Goal: Information Seeking & Learning: Learn about a topic

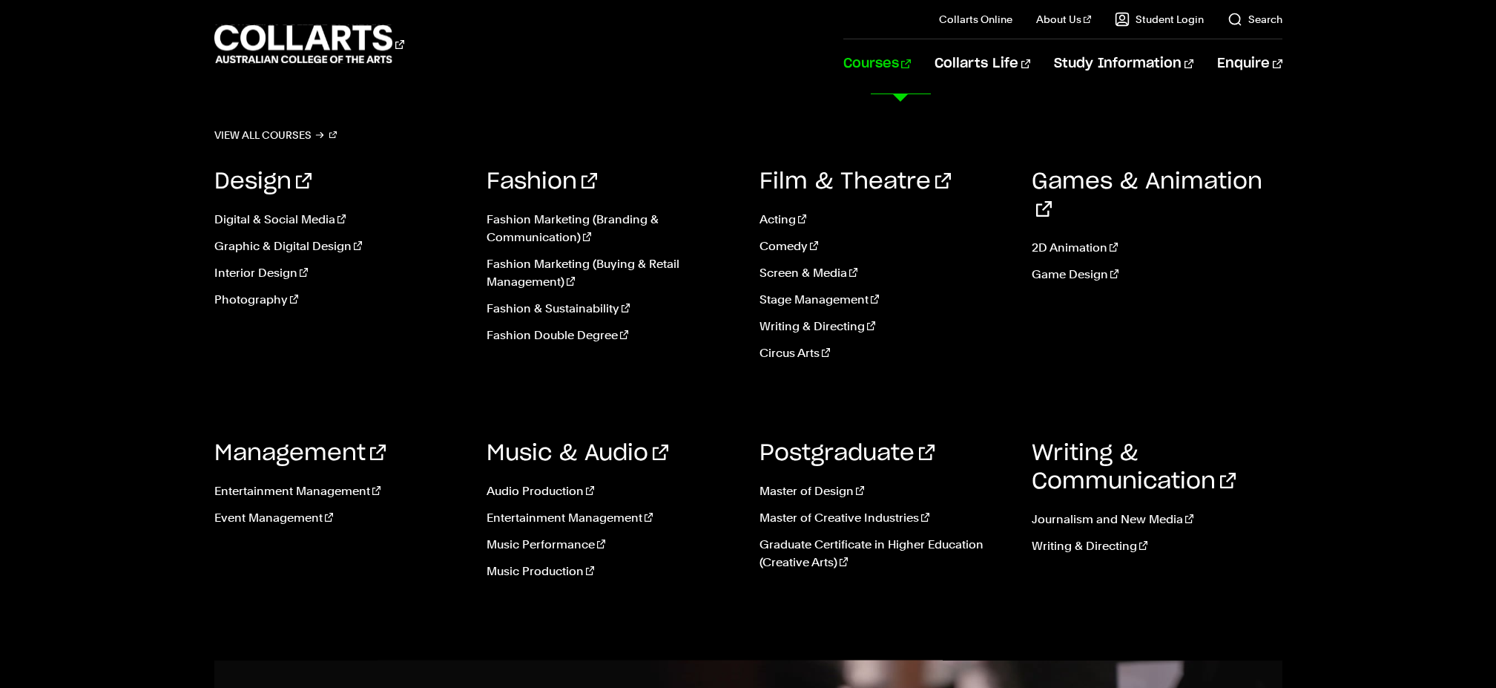
click at [911, 62] on link "Courses" at bounding box center [876, 63] width 67 height 49
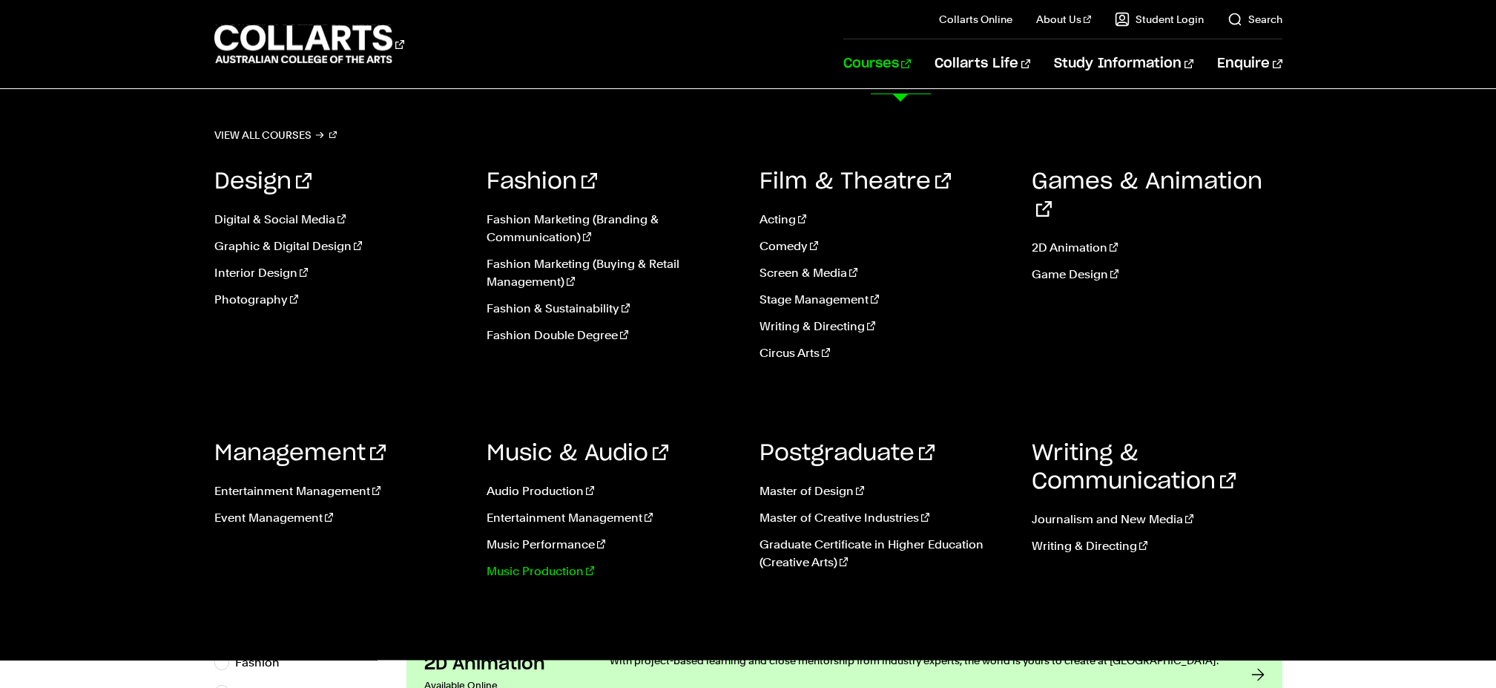
click at [556, 580] on link "Music Production" at bounding box center [612, 571] width 251 height 18
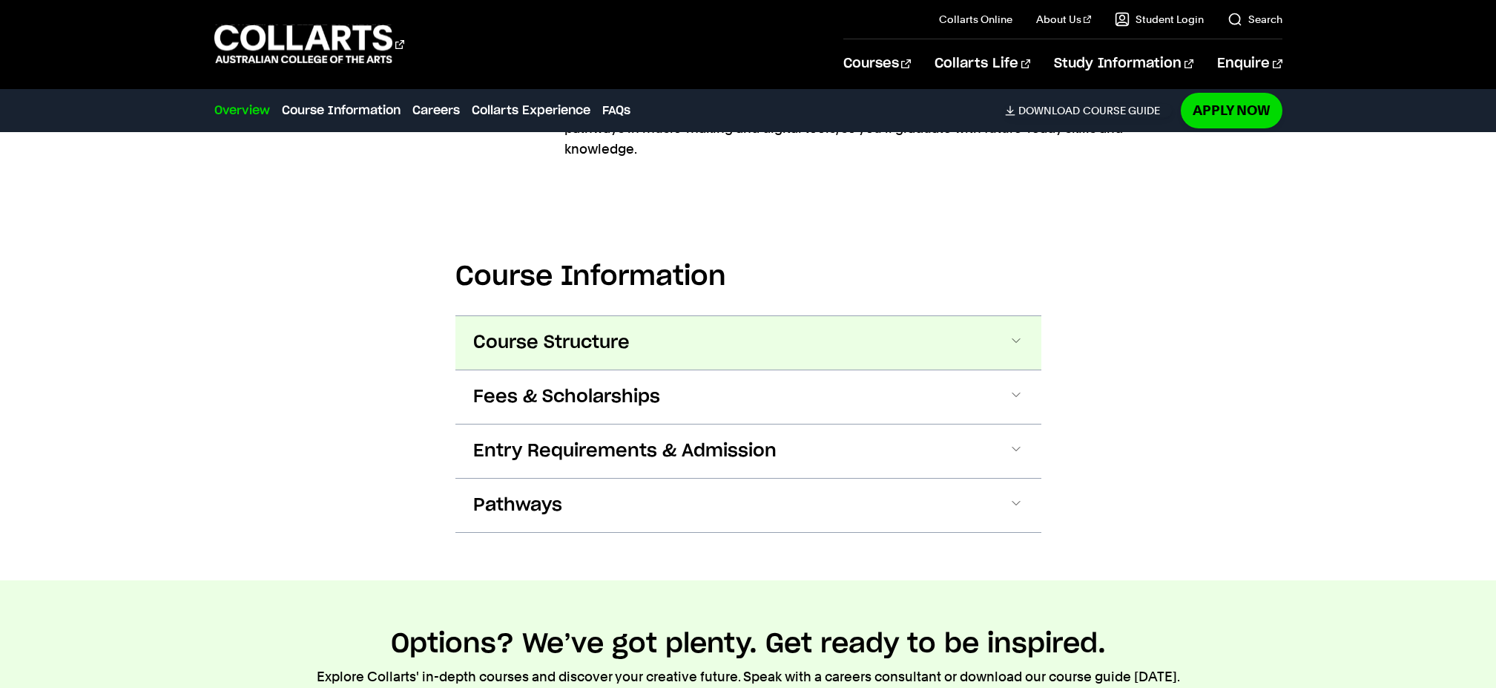
scroll to position [1745, 0]
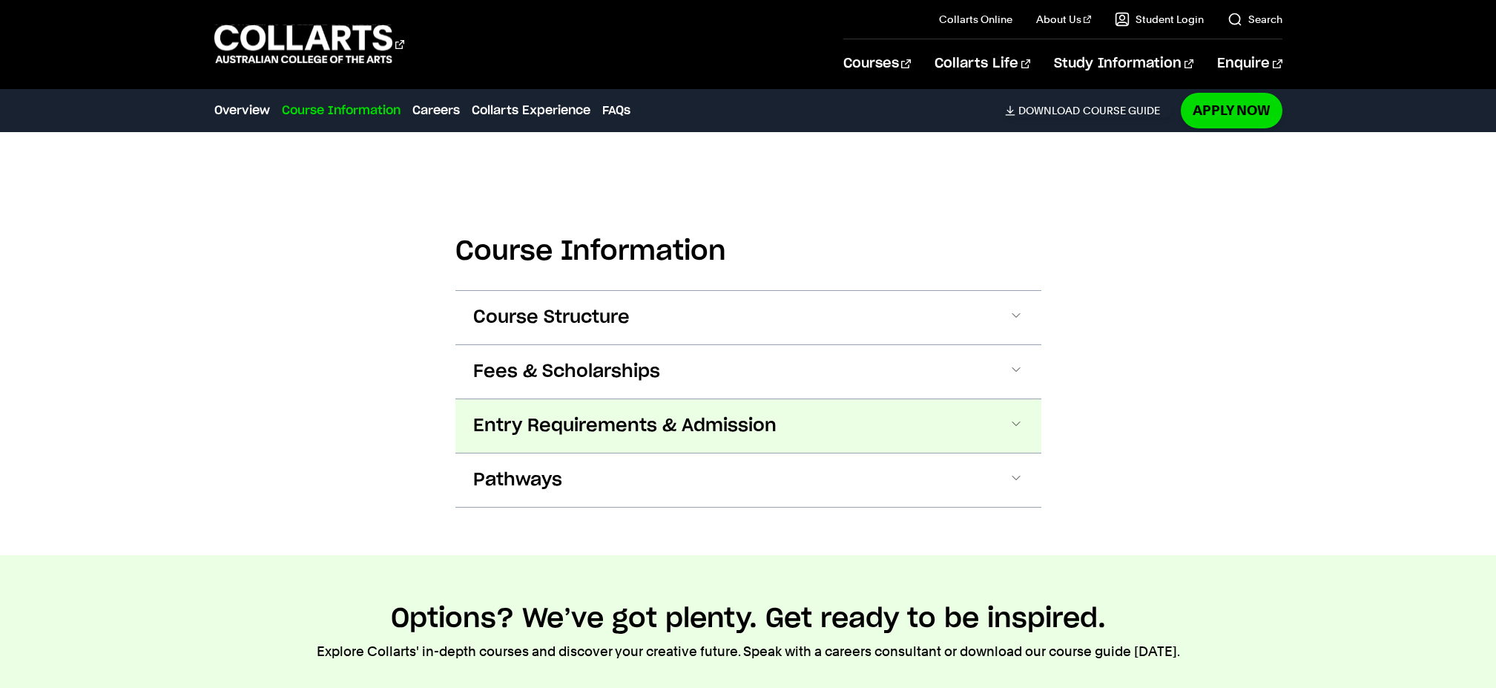
click at [728, 438] on span "Entry Requirements & Admission" at bounding box center [624, 426] width 303 height 24
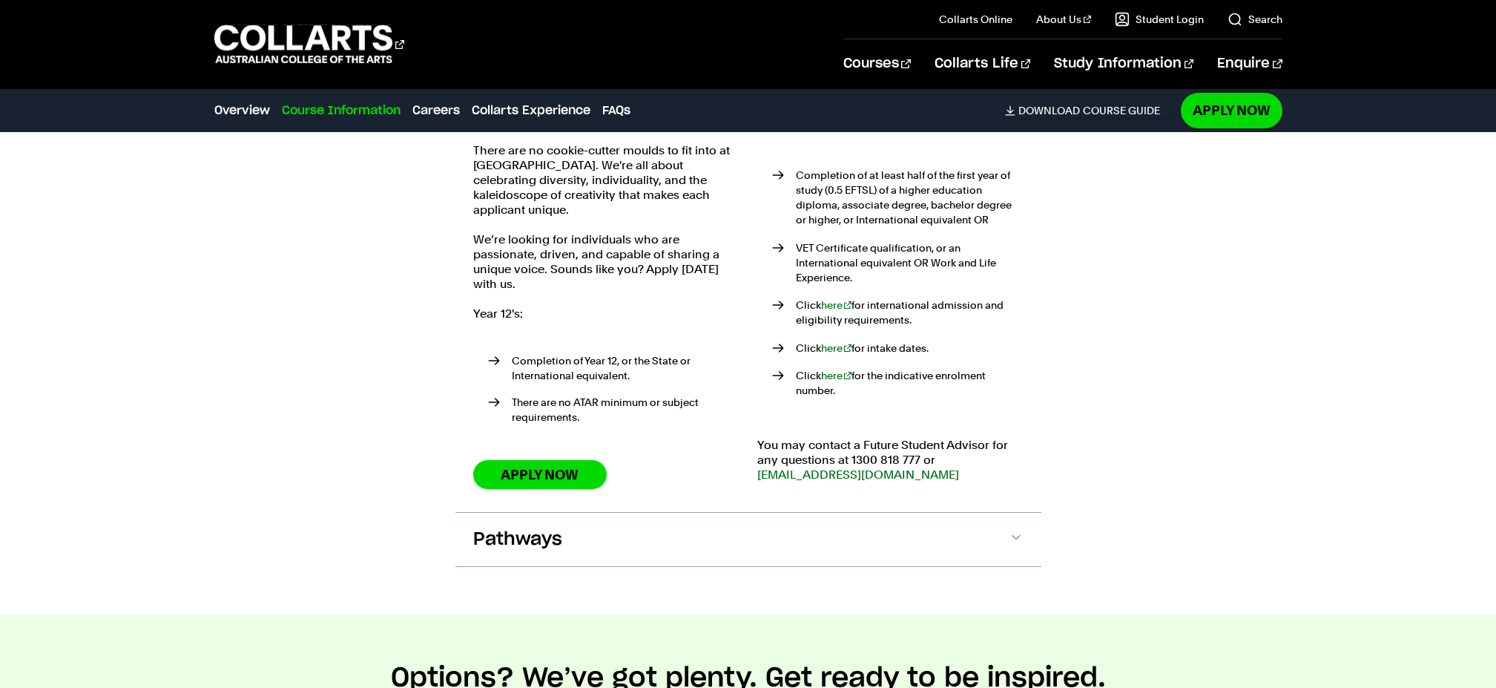
scroll to position [2117, 0]
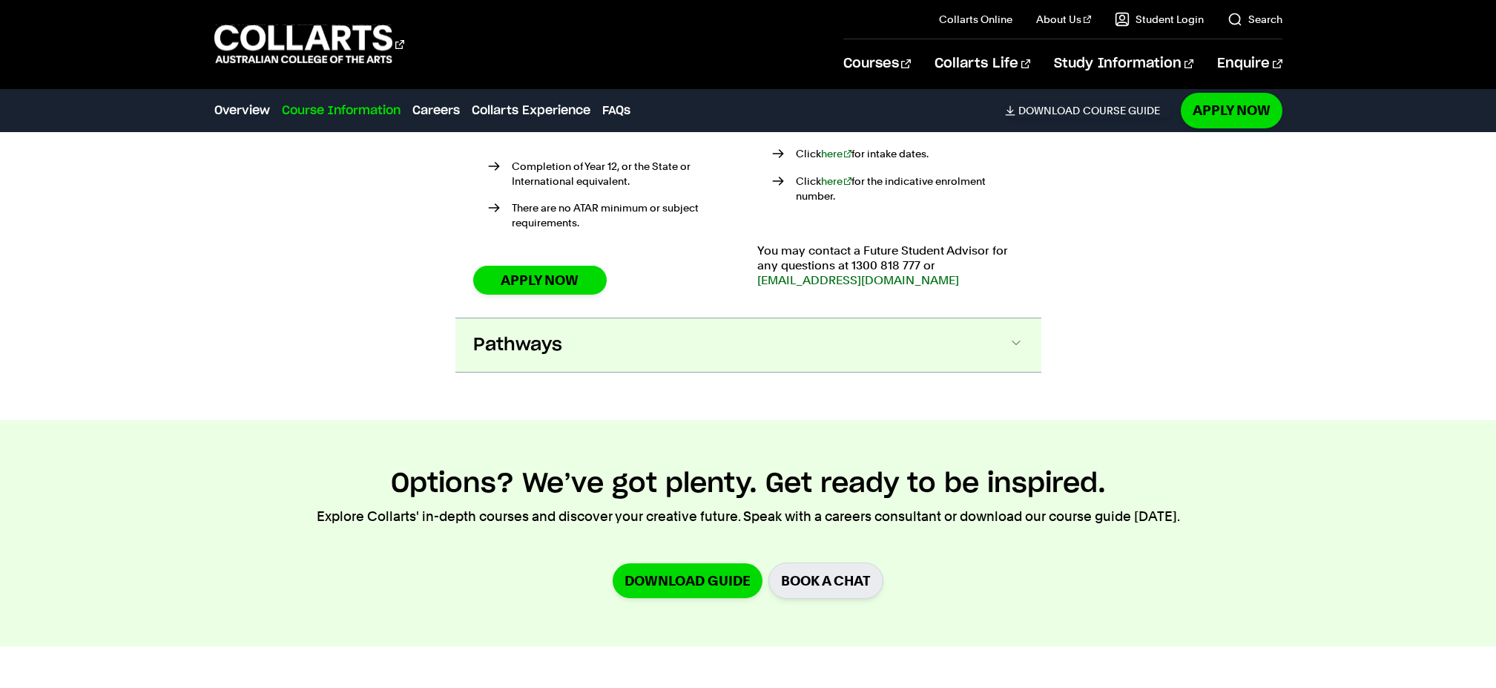
click at [576, 372] on button "Pathways" at bounding box center [748, 344] width 586 height 53
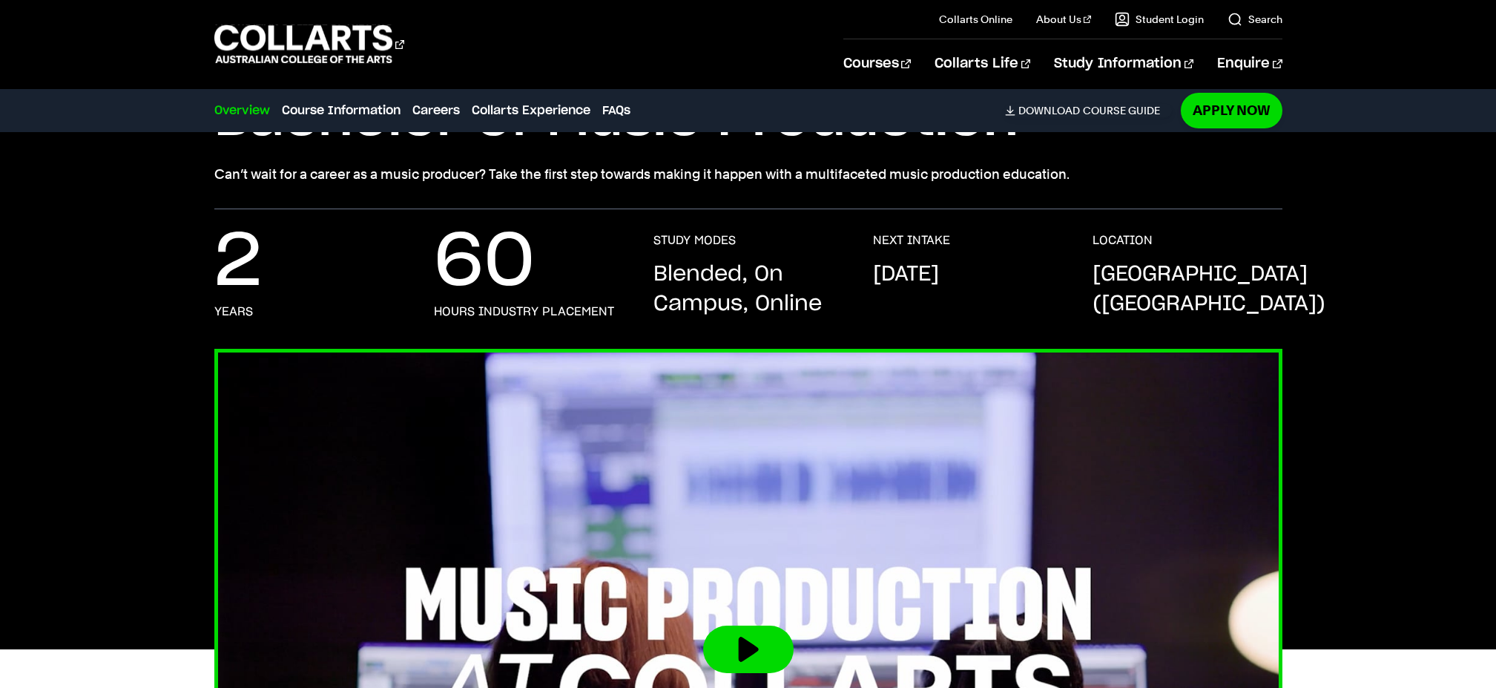
scroll to position [0, 0]
